Goal: Task Accomplishment & Management: Complete application form

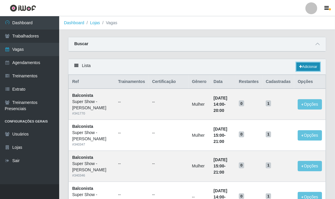
click at [312, 65] on link "Adicionar" at bounding box center [307, 67] width 23 height 8
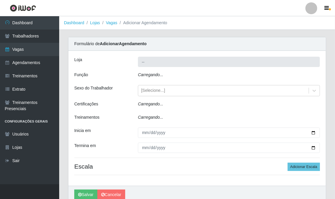
type input "Super Show - [PERSON_NAME]"
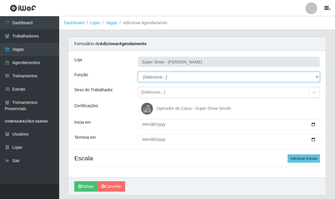
click at [172, 75] on select "[Selecione...] ASG Auxiliar de Estacionamento Balconista Embalador Embalador + …" at bounding box center [229, 77] width 182 height 10
select select "16"
click at [138, 72] on select "[Selecione...] ASG Auxiliar de Estacionamento Balconista Embalador Embalador + …" at bounding box center [229, 77] width 182 height 10
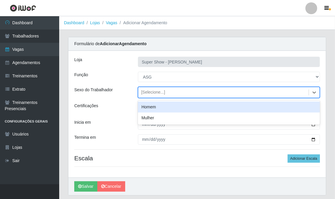
click at [154, 92] on div "[Selecione...]" at bounding box center [153, 93] width 24 height 6
click at [157, 90] on div "[Selecione...]" at bounding box center [153, 93] width 24 height 6
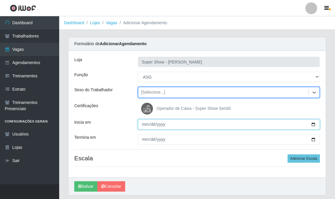
click at [142, 126] on input "Inicia em" at bounding box center [229, 125] width 182 height 10
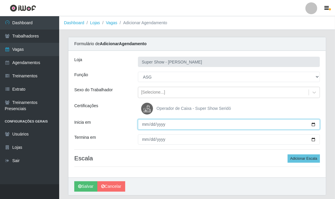
click at [142, 126] on input "Inicia em" at bounding box center [229, 125] width 182 height 10
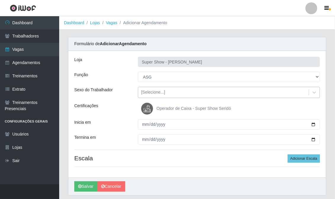
click at [145, 92] on div "[Selecione...]" at bounding box center [153, 93] width 24 height 6
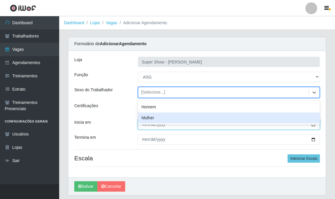
click at [143, 127] on input "Inicia em" at bounding box center [229, 125] width 182 height 10
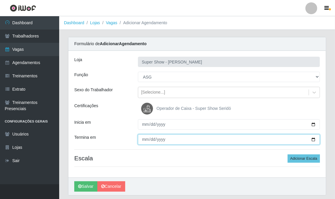
click at [146, 143] on input "Termina em" at bounding box center [229, 140] width 182 height 10
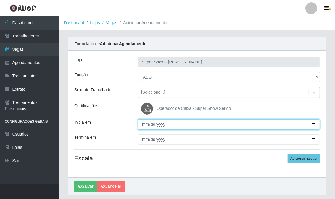
click at [148, 123] on input "Inicia em" at bounding box center [229, 125] width 182 height 10
click at [154, 122] on input "Inicia em" at bounding box center [229, 125] width 182 height 10
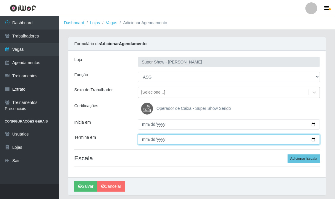
click at [148, 141] on input "Termina em" at bounding box center [229, 140] width 182 height 10
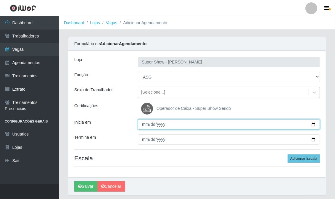
click at [147, 123] on input "Inicia em" at bounding box center [229, 125] width 182 height 10
type input "0025-09-08"
type input "[DATE]"
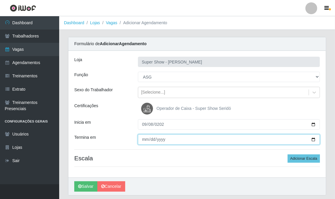
click at [144, 138] on input "Termina em" at bounding box center [229, 140] width 182 height 10
type input "[DATE]"
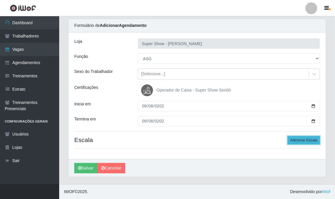
click at [305, 137] on button "Adicionar Escala" at bounding box center [304, 140] width 32 height 8
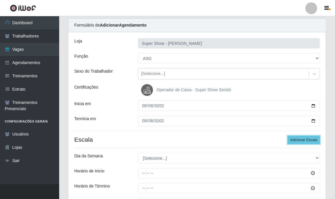
scroll to position [51, 0]
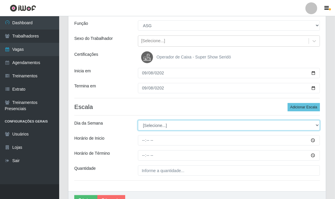
click at [157, 126] on select "[Selecione...] Segunda Terça Quarta Quinta Sexta Sábado Domingo" at bounding box center [229, 125] width 182 height 10
select select "1"
click at [138, 120] on select "[Selecione...] Segunda Terça Quarta Quinta Sexta Sábado Domingo" at bounding box center [229, 125] width 182 height 10
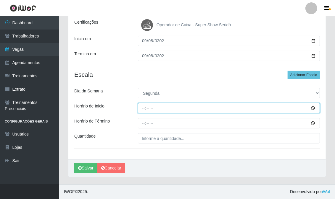
click at [143, 109] on input "Horário de Inicio" at bounding box center [229, 108] width 182 height 10
type input "07:00"
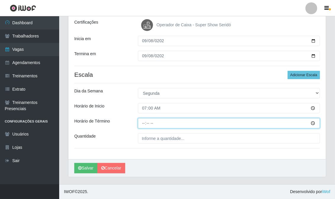
click at [144, 124] on input "Horário de Término" at bounding box center [229, 123] width 182 height 10
type input "13:00"
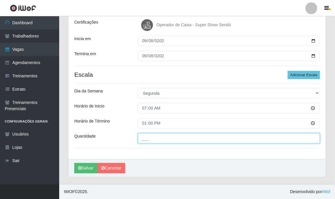
click at [149, 141] on input "___" at bounding box center [229, 138] width 182 height 10
type input "1__"
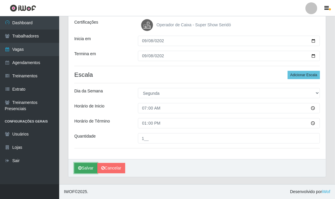
click at [90, 167] on button "Salvar" at bounding box center [85, 168] width 23 height 10
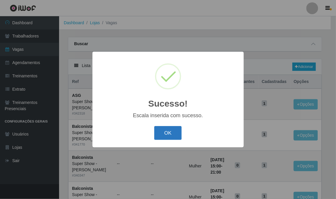
click at [169, 130] on button "OK" at bounding box center [168, 133] width 28 height 14
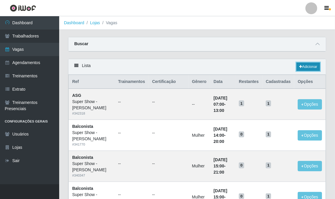
click at [314, 68] on link "Adicionar" at bounding box center [307, 67] width 23 height 8
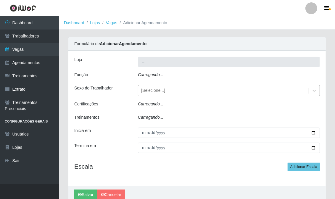
type input "Super Show - [PERSON_NAME]"
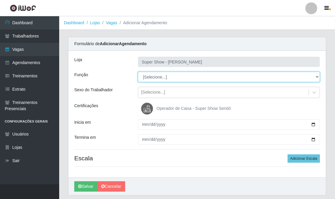
click at [150, 75] on select "[Selecione...] ASG Auxiliar de Estacionamento Balconista Embalador Embalador + …" at bounding box center [229, 77] width 182 height 10
select select "16"
click at [138, 72] on select "[Selecione...] ASG Auxiliar de Estacionamento Balconista Embalador Embalador + …" at bounding box center [229, 77] width 182 height 10
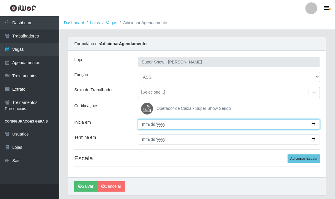
click at [143, 123] on input "Inicia em" at bounding box center [229, 125] width 182 height 10
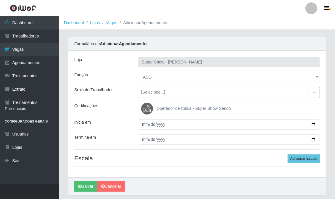
click at [167, 88] on div "[Selecione...]" at bounding box center [223, 93] width 170 height 10
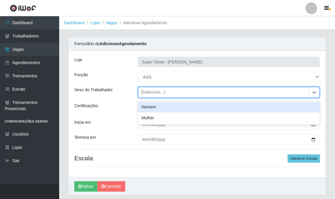
click at [160, 105] on div "Homem" at bounding box center [229, 107] width 182 height 11
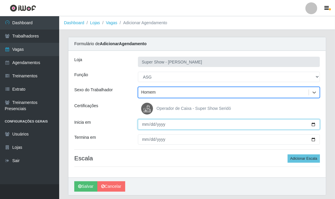
click at [143, 122] on input "Inicia em" at bounding box center [229, 125] width 182 height 10
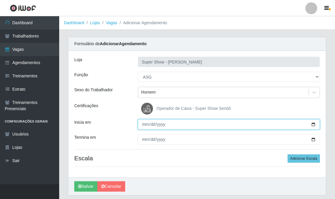
click at [143, 122] on input "Inicia em" at bounding box center [229, 125] width 182 height 10
type input "[DATE]"
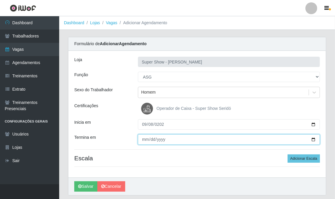
click at [143, 135] on input "Termina em" at bounding box center [229, 140] width 182 height 10
type input "[DATE]"
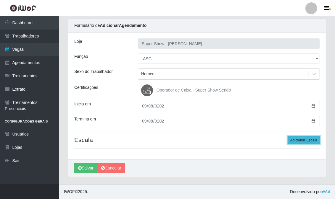
click at [315, 140] on button "Adicionar Escala" at bounding box center [304, 140] width 32 height 8
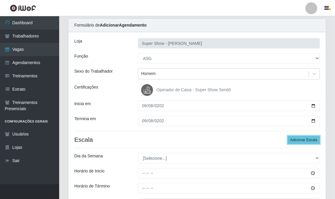
scroll to position [51, 0]
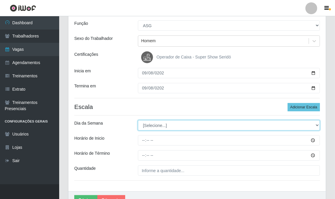
click at [171, 129] on select "[Selecione...] Segunda Terça Quarta Quinta Sexta Sábado Domingo" at bounding box center [229, 125] width 182 height 10
click at [138, 120] on select "[Selecione...] Segunda Terça Quarta Quinta Sexta Sábado Domingo" at bounding box center [229, 125] width 182 height 10
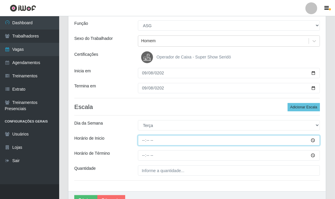
drag, startPoint x: 173, startPoint y: 133, endPoint x: 143, endPoint y: 141, distance: 30.9
click at [143, 141] on input "Horário de Inicio" at bounding box center [229, 140] width 182 height 10
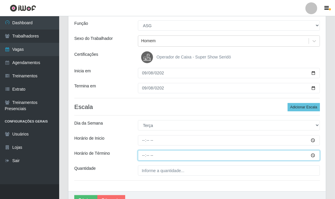
click at [145, 152] on input "Horário de Término" at bounding box center [229, 156] width 182 height 10
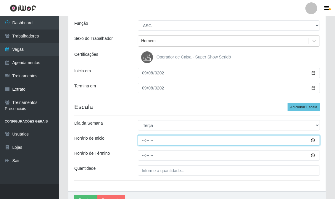
click at [144, 140] on input "Horário de Inicio" at bounding box center [229, 140] width 182 height 10
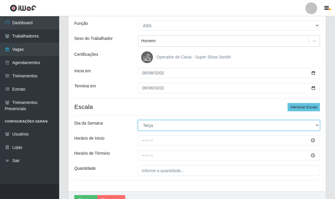
click at [150, 126] on select "[Selecione...] Segunda Terça Quarta Quinta Sexta Sábado Domingo" at bounding box center [229, 125] width 182 height 10
click at [138, 120] on select "[Selecione...] Segunda Terça Quarta Quinta Sexta Sábado Domingo" at bounding box center [229, 125] width 182 height 10
click at [154, 127] on select "[Selecione...] Segunda Terça Quarta Quinta Sexta Sábado Domingo" at bounding box center [229, 125] width 182 height 10
click at [138, 120] on select "[Selecione...] Segunda Terça Quarta Quinta Sexta Sábado Domingo" at bounding box center [229, 125] width 182 height 10
click at [164, 125] on select "[Selecione...] Segunda Terça Quarta Quinta Sexta Sábado Domingo" at bounding box center [229, 125] width 182 height 10
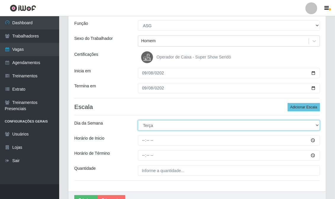
select select "1"
click at [138, 120] on select "[Selecione...] Segunda Terça Quarta Quinta Sexta Sábado Domingo" at bounding box center [229, 125] width 182 height 10
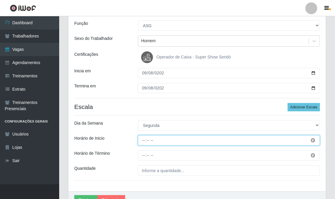
click at [143, 140] on input "Horário de Inicio" at bounding box center [229, 140] width 182 height 10
type input "13:00"
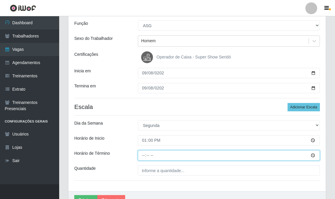
click at [143, 157] on input "Horário de Término" at bounding box center [229, 156] width 182 height 10
type input "19:00"
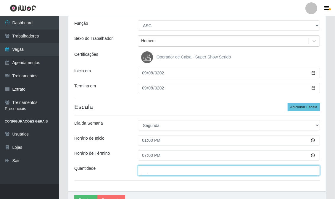
click at [141, 170] on input "___" at bounding box center [229, 171] width 182 height 10
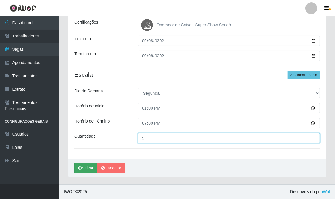
type input "1__"
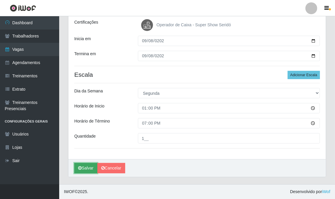
click at [89, 169] on button "Salvar" at bounding box center [85, 168] width 23 height 10
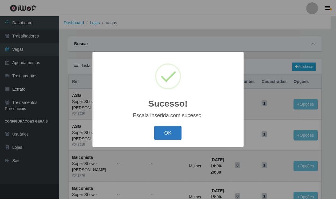
click at [159, 134] on button "OK" at bounding box center [168, 133] width 28 height 14
